Goal: Transaction & Acquisition: Book appointment/travel/reservation

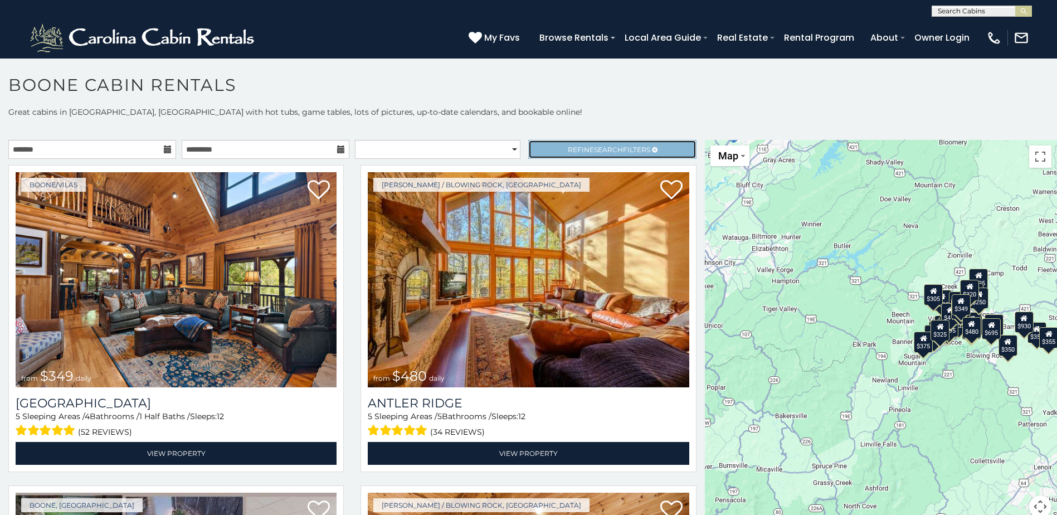
click at [594, 148] on span "Search" at bounding box center [608, 149] width 29 height 8
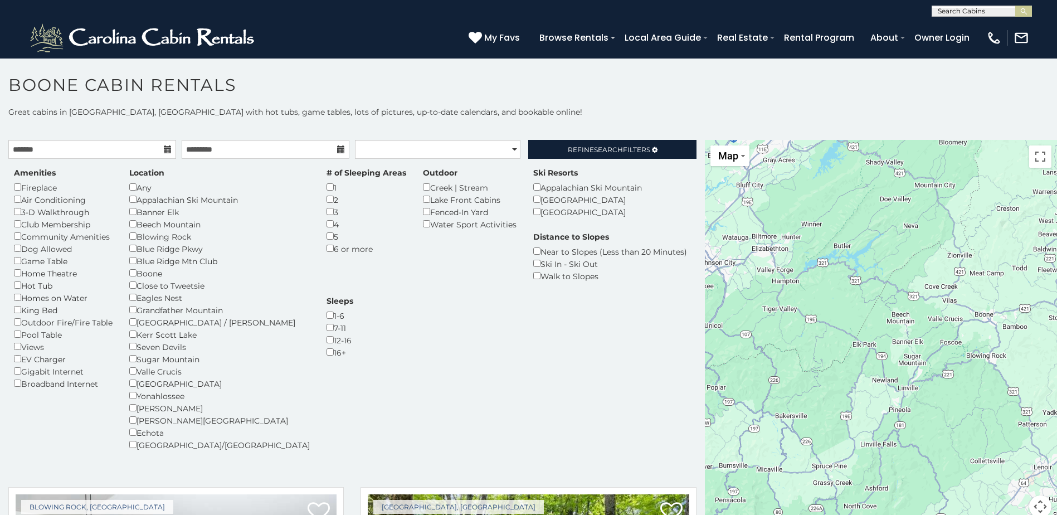
click at [17, 183] on div "Fireplace" at bounding box center [63, 187] width 99 height 12
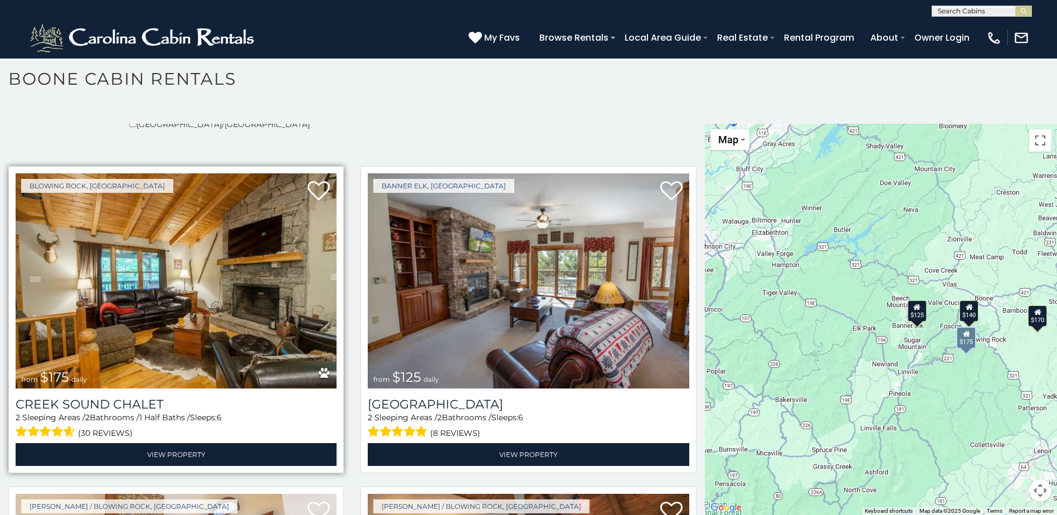
scroll to position [312, 0]
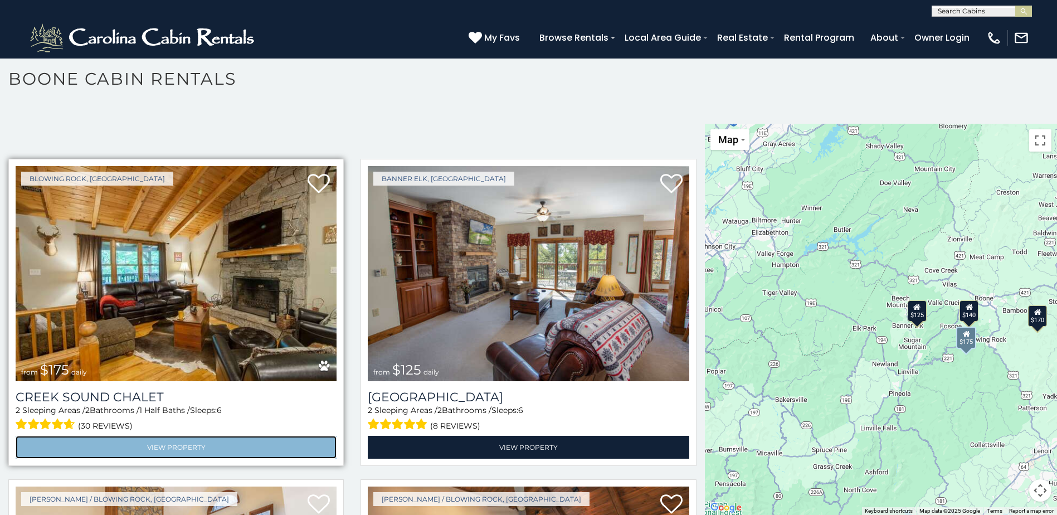
click at [172, 438] on link "View Property" at bounding box center [176, 447] width 321 height 23
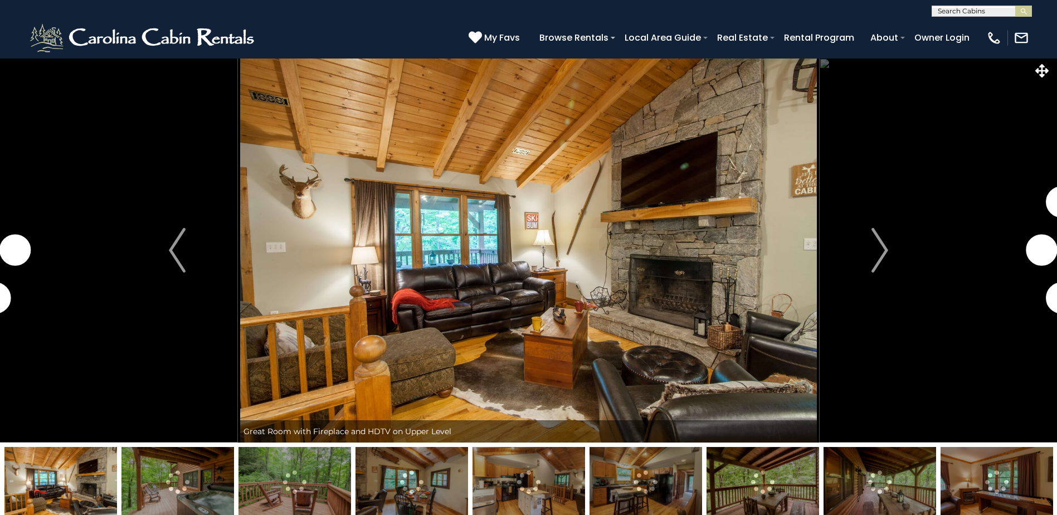
click at [881, 245] on img "Next" at bounding box center [879, 250] width 17 height 45
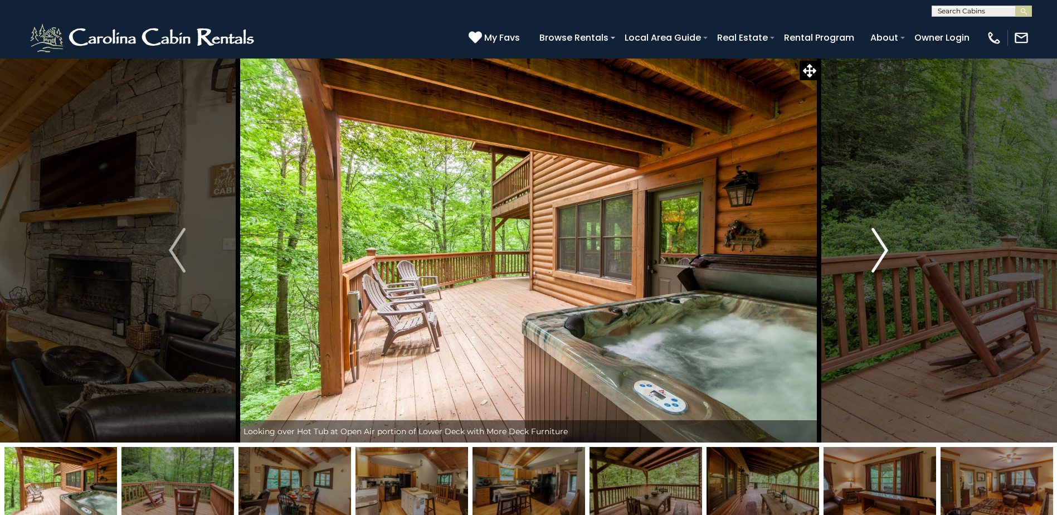
click at [883, 246] on img "Next" at bounding box center [879, 250] width 17 height 45
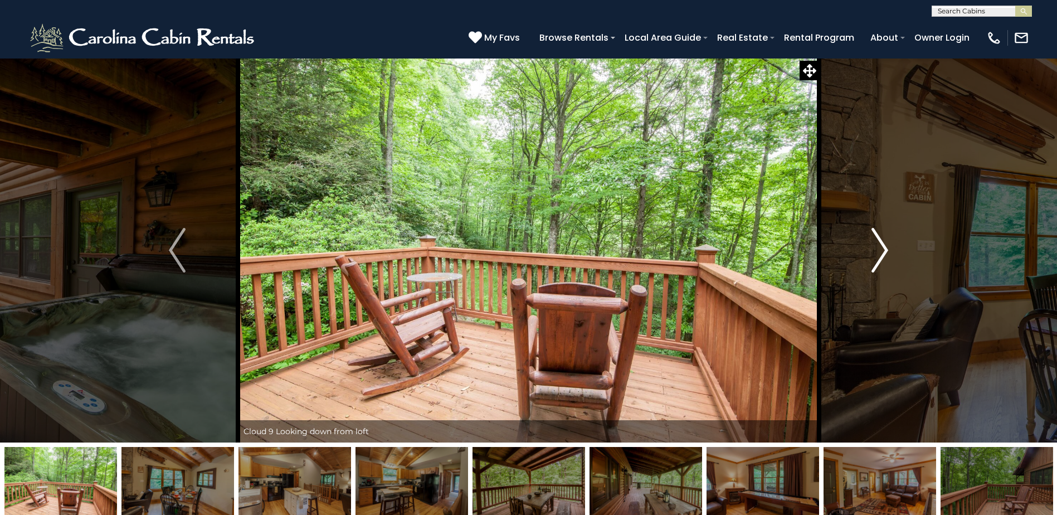
click at [883, 246] on img "Next" at bounding box center [879, 250] width 17 height 45
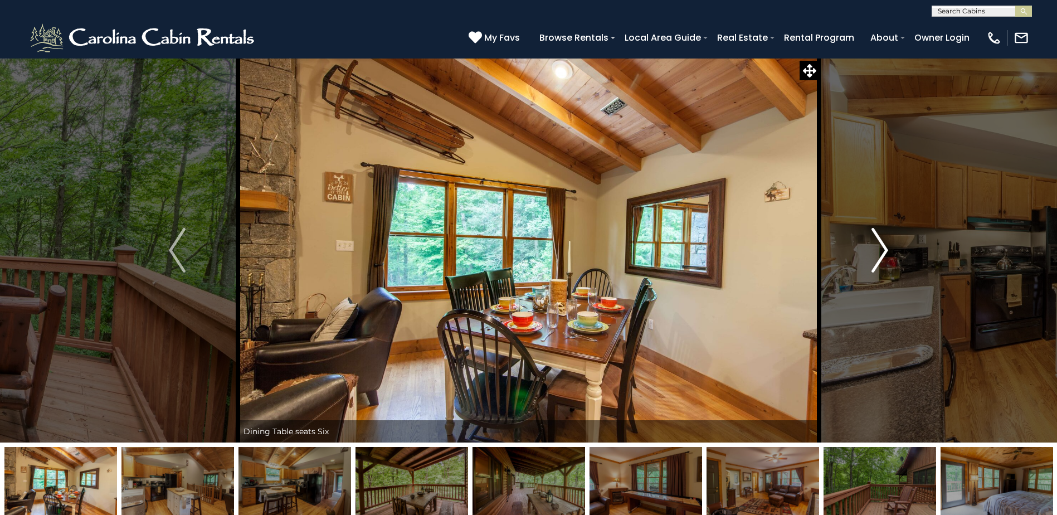
click at [884, 246] on img "Next" at bounding box center [879, 250] width 17 height 45
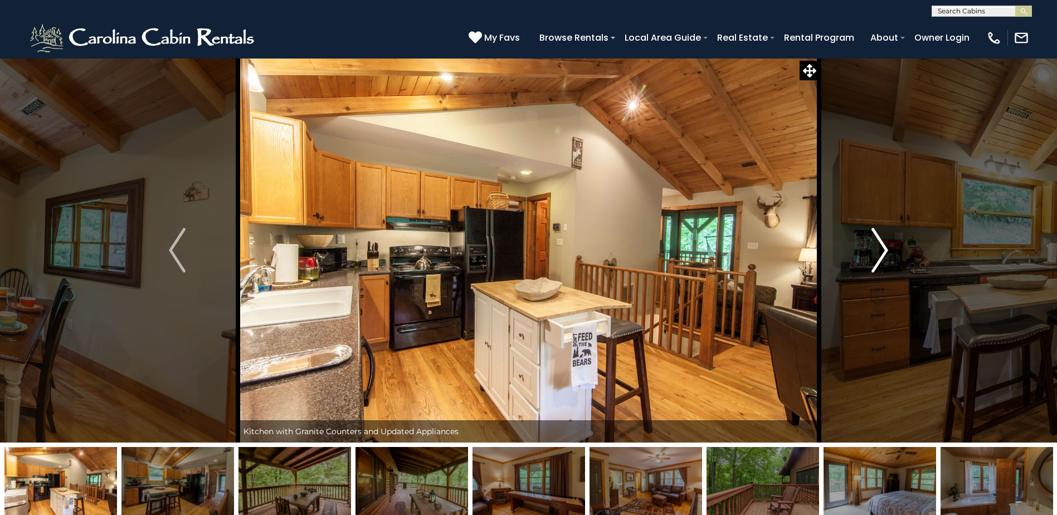
click at [884, 246] on img "Next" at bounding box center [879, 250] width 17 height 45
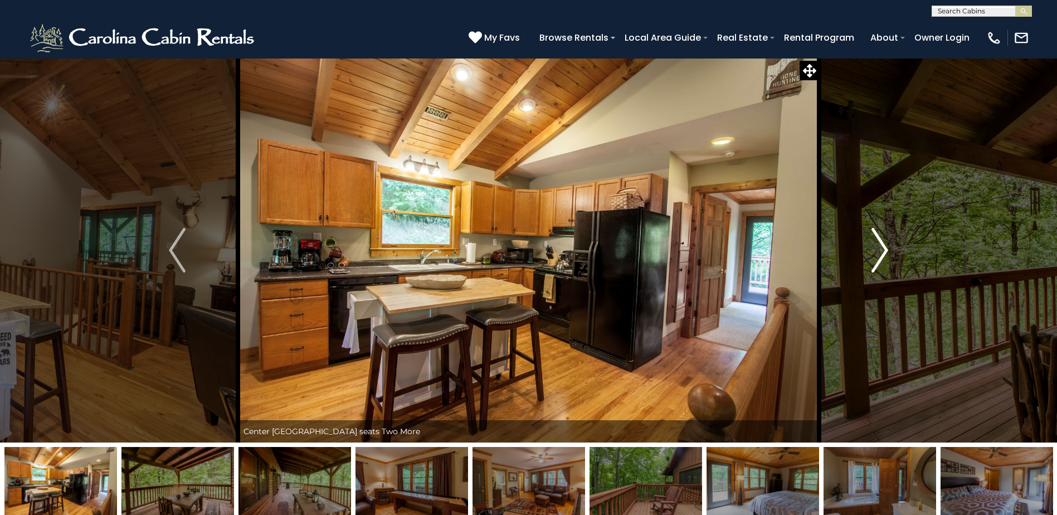
click at [884, 246] on img "Next" at bounding box center [879, 250] width 17 height 45
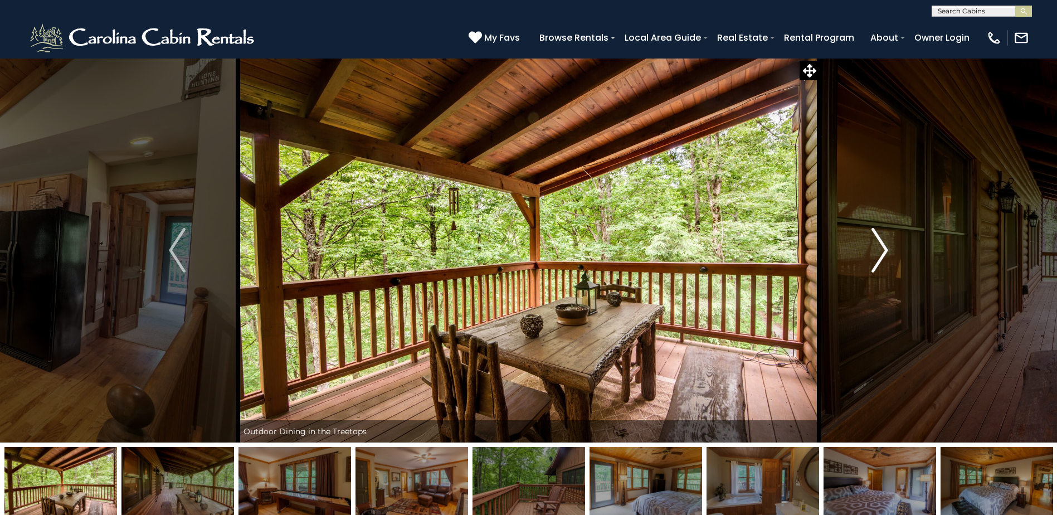
click at [884, 246] on img "Next" at bounding box center [879, 250] width 17 height 45
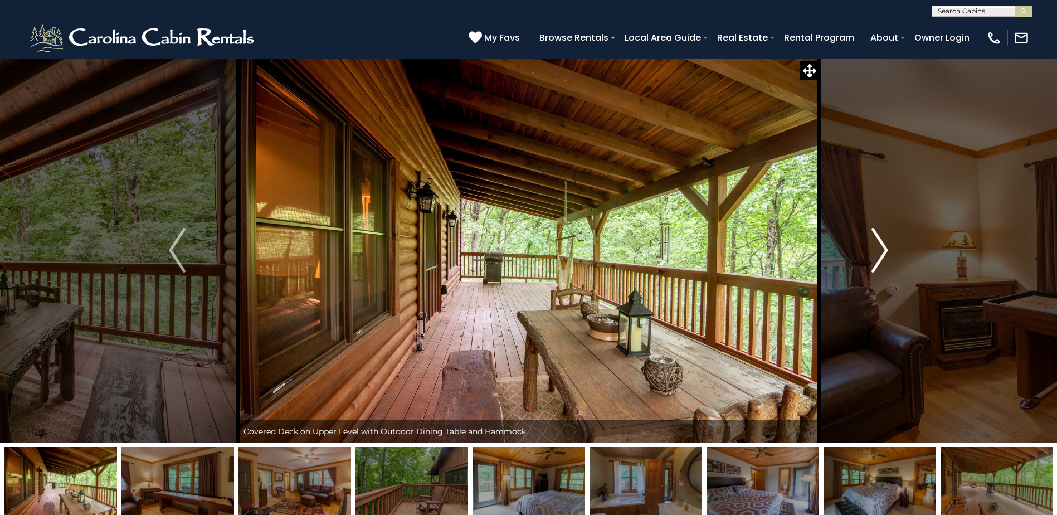
click at [884, 246] on img "Next" at bounding box center [879, 250] width 17 height 45
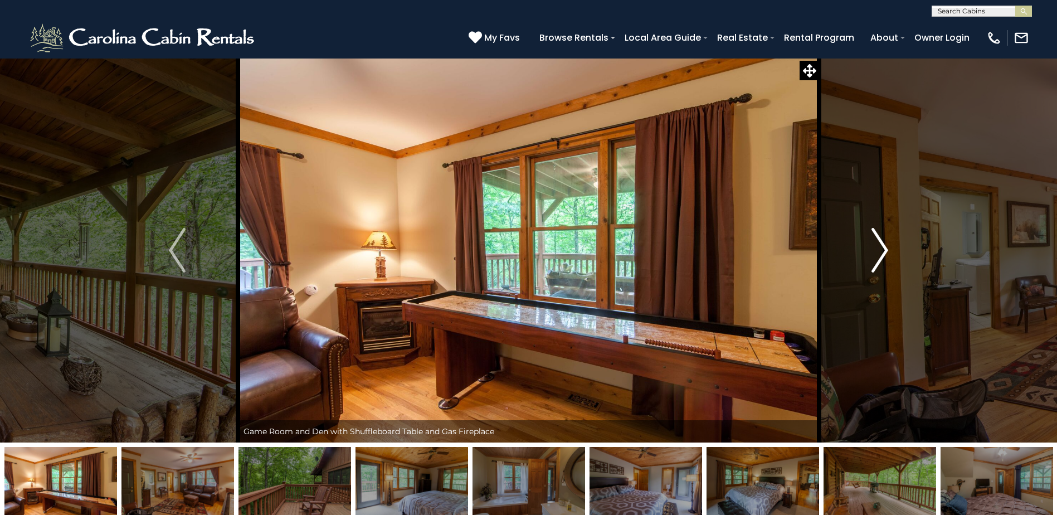
click at [881, 251] on img "Next" at bounding box center [879, 250] width 17 height 45
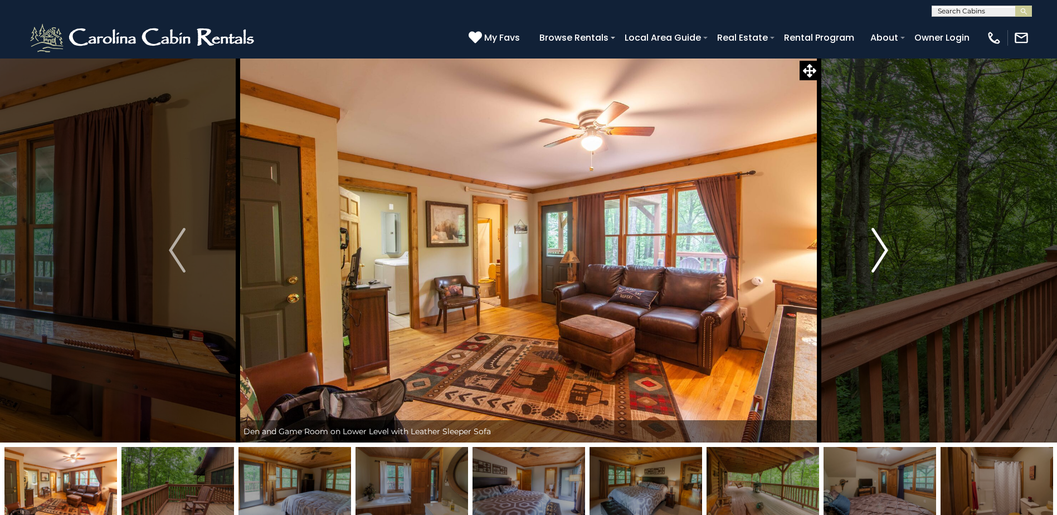
click at [881, 252] on img "Next" at bounding box center [879, 250] width 17 height 45
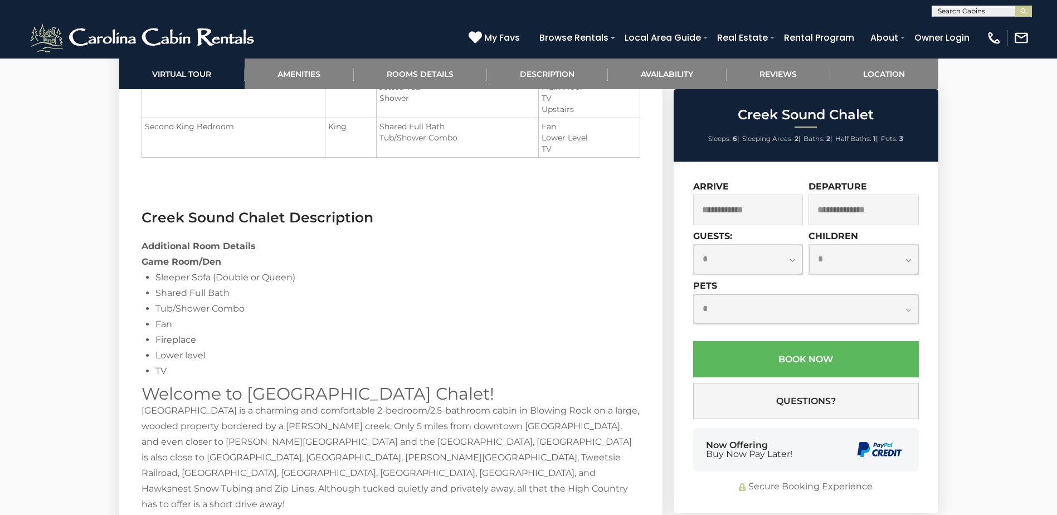
scroll to position [1504, 0]
